Goal: Transaction & Acquisition: Book appointment/travel/reservation

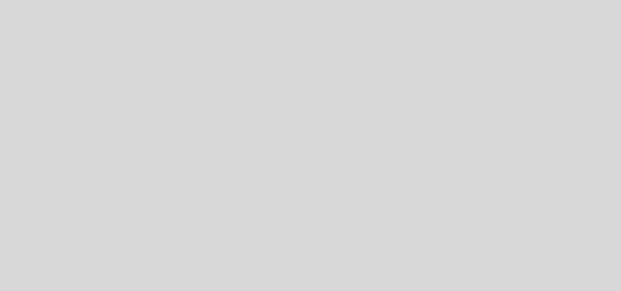
select select "es"
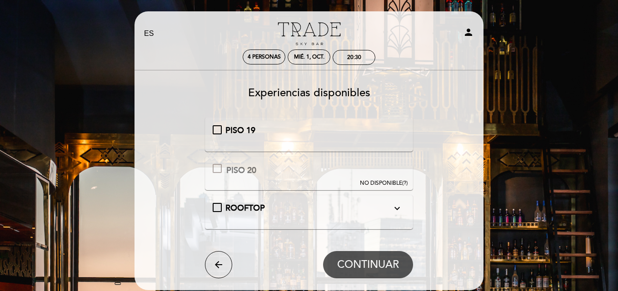
click at [218, 129] on div "PISO 19" at bounding box center [309, 131] width 193 height 12
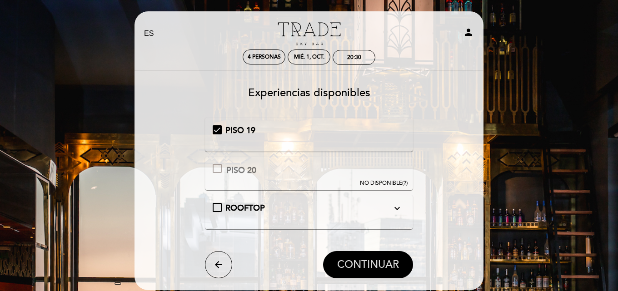
click at [372, 267] on span "CONTINUAR" at bounding box center [368, 265] width 62 height 13
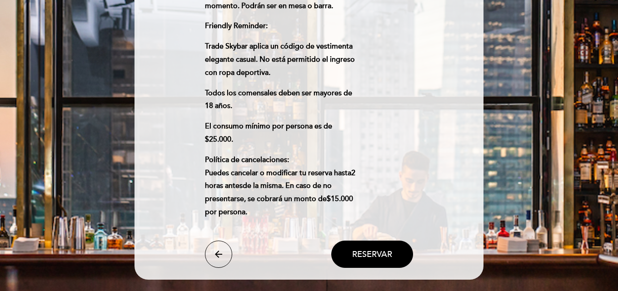
scroll to position [454, 0]
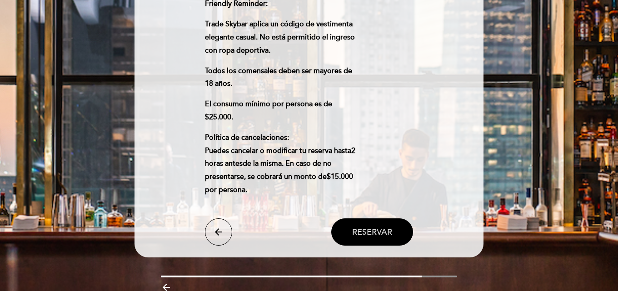
click at [373, 227] on span "Reservar" at bounding box center [372, 232] width 40 height 10
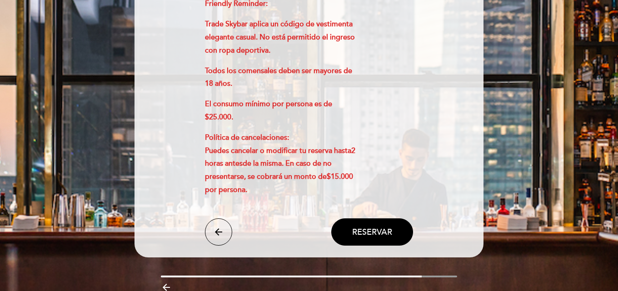
scroll to position [273, 0]
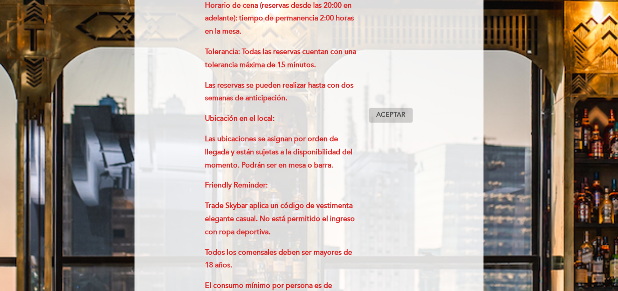
click at [398, 112] on span "Aceptar" at bounding box center [390, 115] width 29 height 10
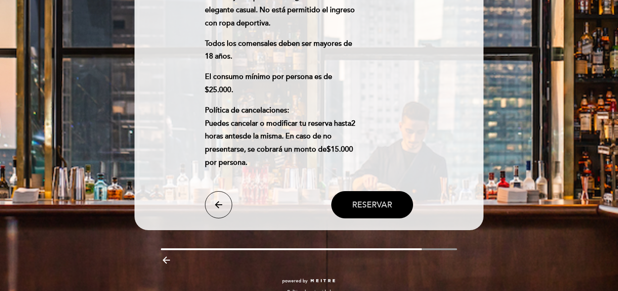
click at [376, 200] on span "Reservar" at bounding box center [372, 205] width 40 height 10
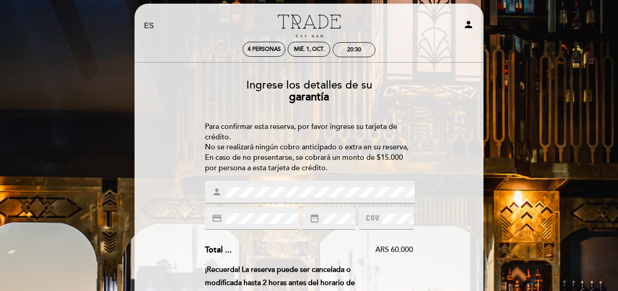
scroll to position [0, 0]
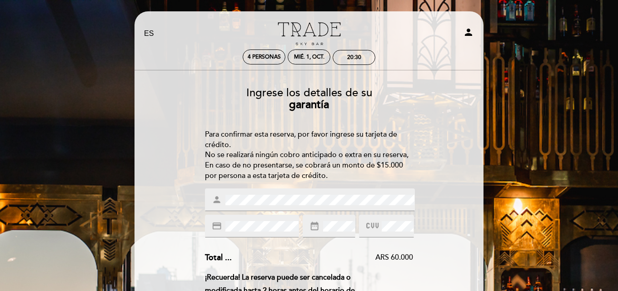
click at [223, 197] on span "person" at bounding box center [218, 200] width 12 height 10
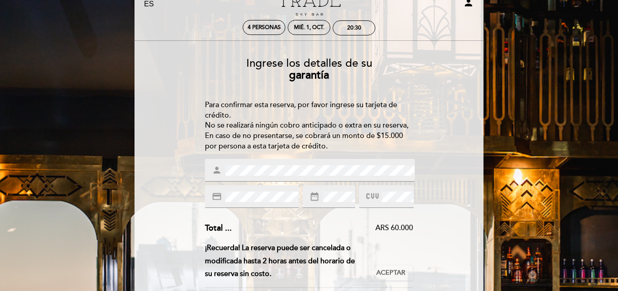
scroll to position [45, 0]
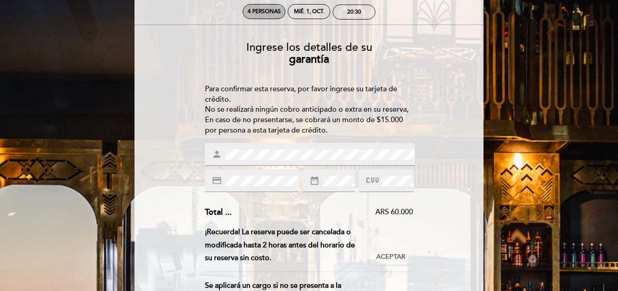
click at [256, 11] on span "4 personas" at bounding box center [264, 11] width 33 height 7
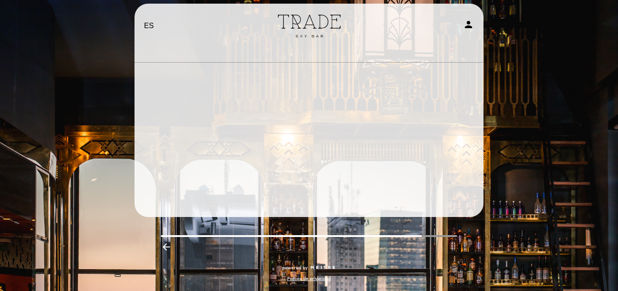
scroll to position [8, 0]
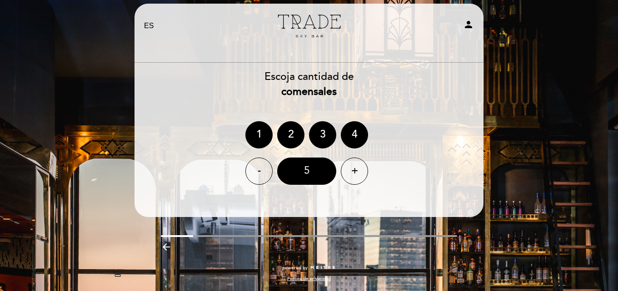
click at [308, 168] on div "5" at bounding box center [306, 171] width 59 height 27
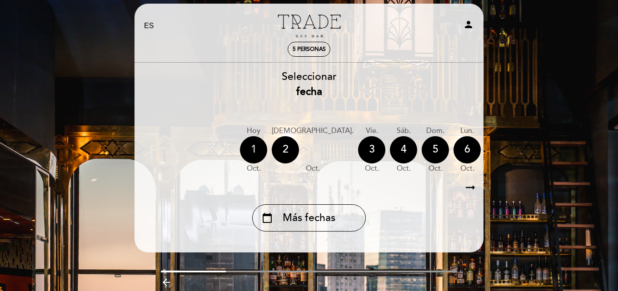
click at [258, 152] on div "1" at bounding box center [253, 149] width 27 height 27
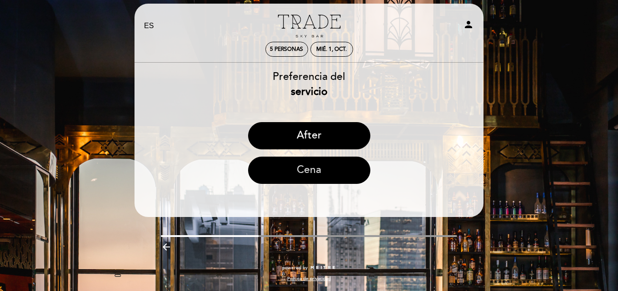
click at [307, 175] on button "Cena" at bounding box center [309, 170] width 122 height 27
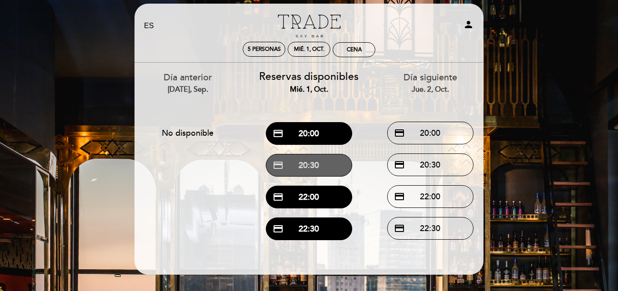
click at [313, 169] on button "credit_card 20:30" at bounding box center [309, 165] width 86 height 23
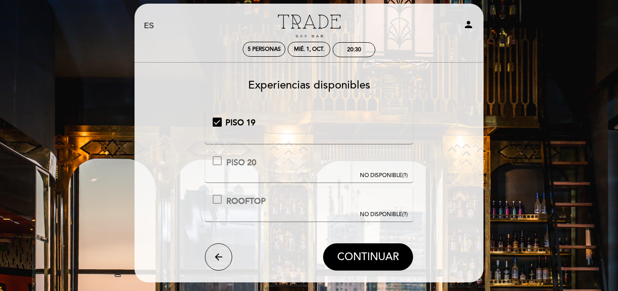
scroll to position [0, 0]
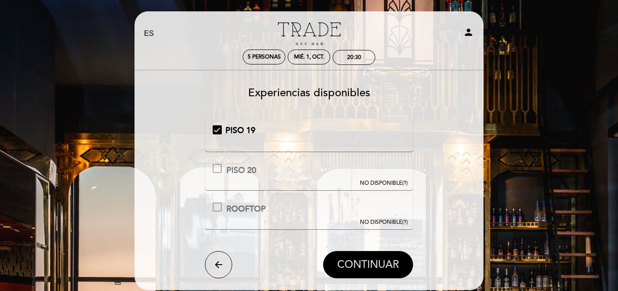
click at [381, 264] on span "CONTINUAR" at bounding box center [368, 265] width 62 height 13
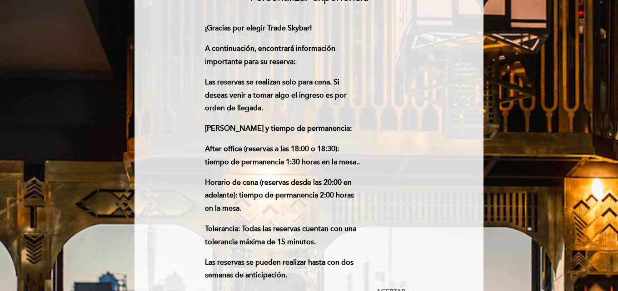
scroll to position [182, 0]
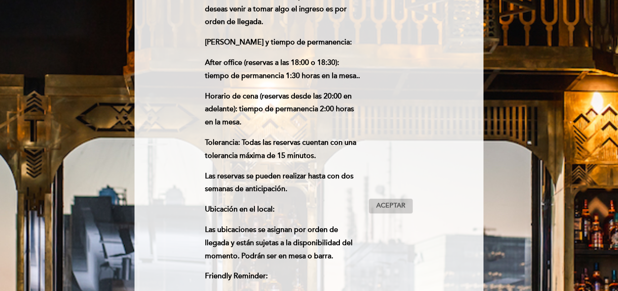
click at [389, 201] on span "Aceptar" at bounding box center [390, 206] width 29 height 10
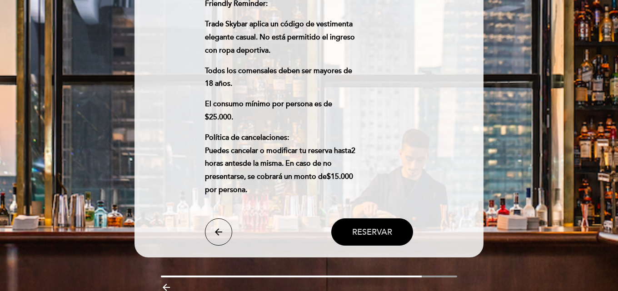
click at [375, 227] on span "Reservar" at bounding box center [372, 232] width 40 height 10
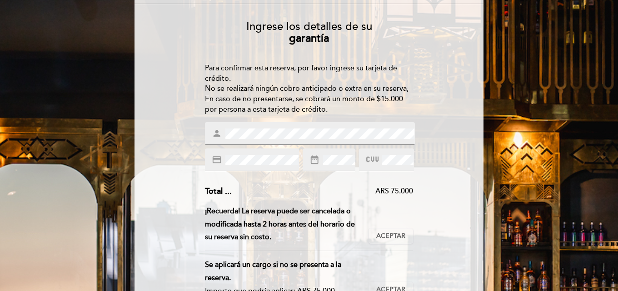
scroll to position [91, 0]
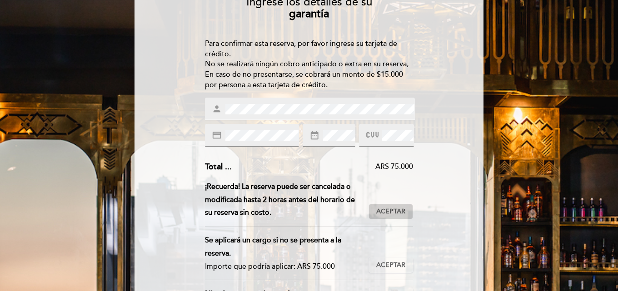
click at [403, 209] on span "Aceptar" at bounding box center [390, 212] width 29 height 10
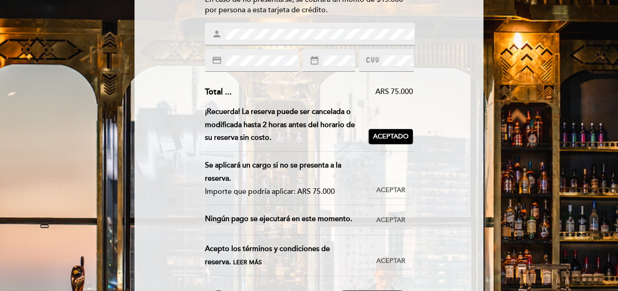
scroll to position [182, 0]
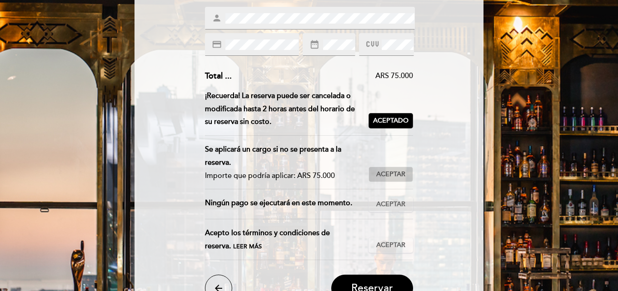
click at [398, 174] on span "Aceptar" at bounding box center [390, 175] width 29 height 10
click at [394, 206] on span "Aceptar" at bounding box center [390, 205] width 29 height 10
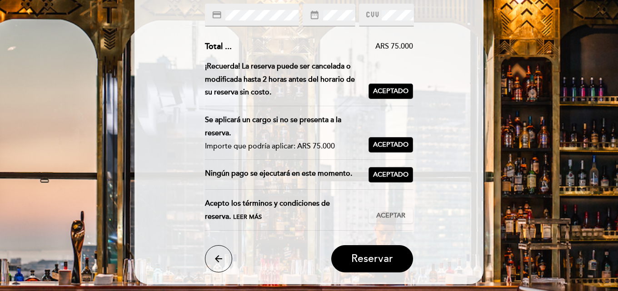
scroll to position [227, 0]
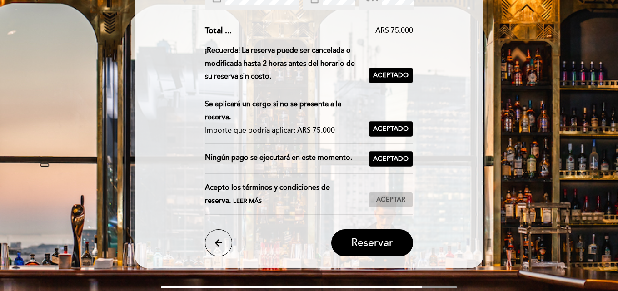
click at [404, 201] on span "Aceptar" at bounding box center [390, 200] width 29 height 10
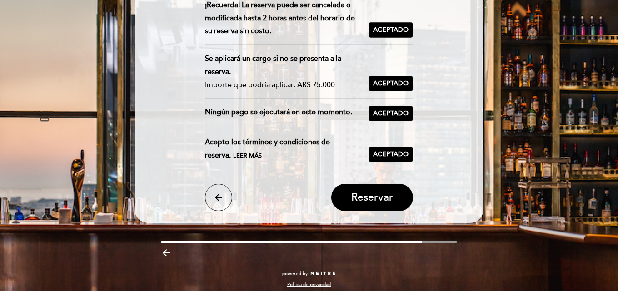
scroll to position [279, 0]
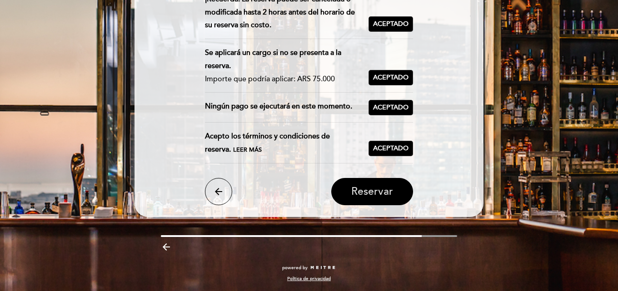
click at [372, 191] on span "Reservar" at bounding box center [372, 191] width 42 height 13
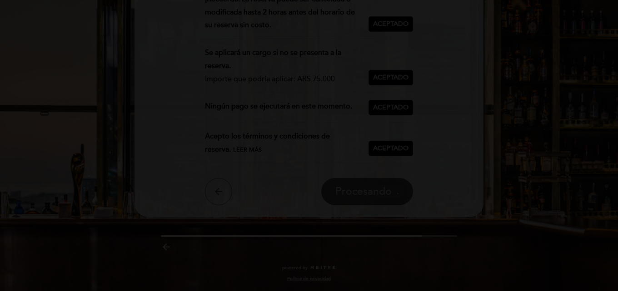
scroll to position [0, 0]
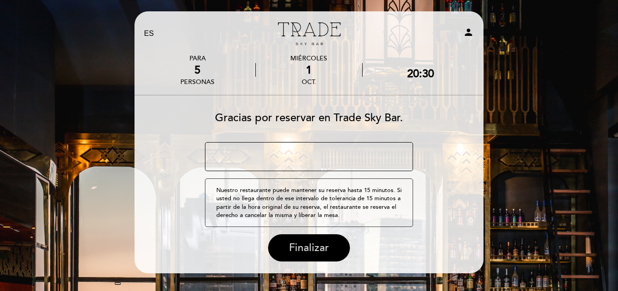
click at [312, 249] on span "Finalizar" at bounding box center [309, 248] width 40 height 13
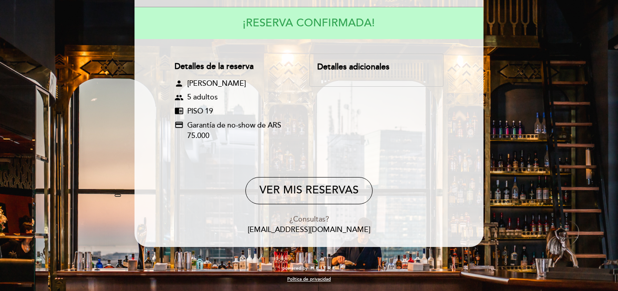
scroll to position [89, 0]
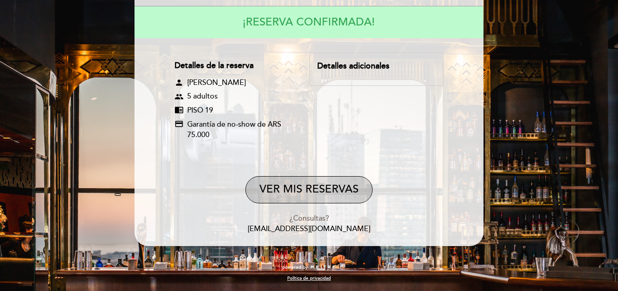
click at [332, 190] on button "VER MIS RESERVAS" at bounding box center [308, 189] width 127 height 27
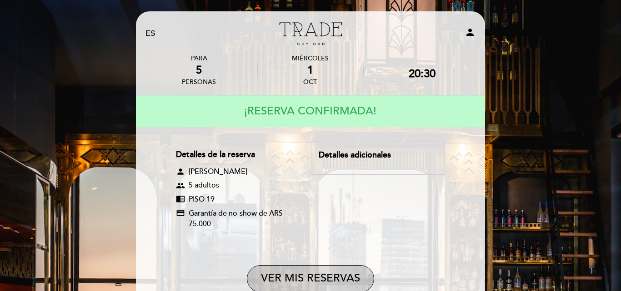
select select "es"
